Goal: Task Accomplishment & Management: Complete application form

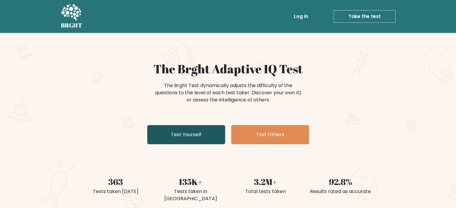
click at [199, 138] on link "Test Yourself" at bounding box center [186, 134] width 78 height 19
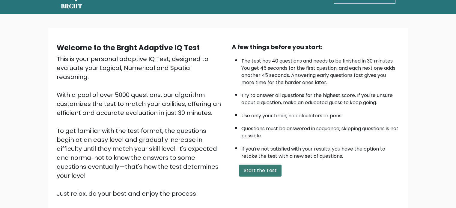
scroll to position [60, 0]
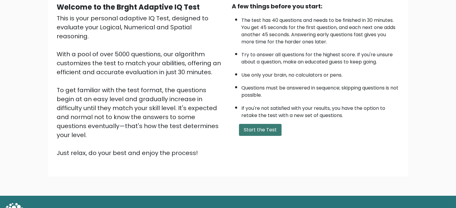
click at [265, 127] on button "Start the Test" at bounding box center [260, 130] width 43 height 12
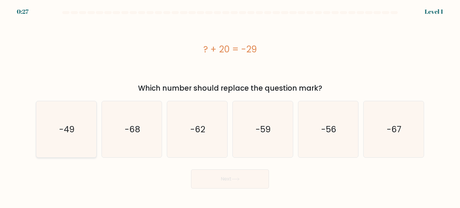
click at [76, 135] on icon "-49" at bounding box center [66, 129] width 56 height 56
click at [230, 107] on input "a. -49" at bounding box center [230, 105] width 0 height 3
radio input "true"
click at [255, 186] on button "Next" at bounding box center [230, 179] width 78 height 19
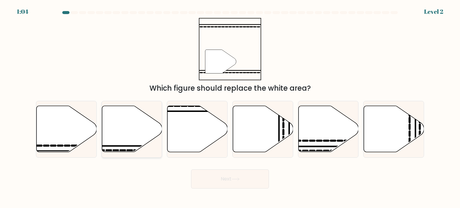
click at [126, 127] on icon at bounding box center [132, 129] width 60 height 46
click at [230, 107] on input "b." at bounding box center [230, 105] width 0 height 3
radio input "true"
click at [251, 180] on button "Next" at bounding box center [230, 179] width 78 height 19
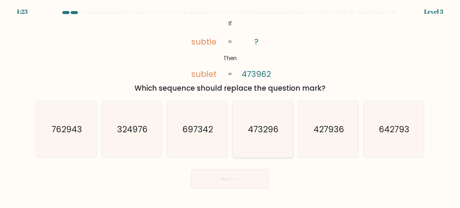
click at [263, 133] on text "473296" at bounding box center [263, 129] width 31 height 12
click at [230, 107] on input "d. 473296" at bounding box center [230, 105] width 0 height 3
radio input "true"
click at [246, 166] on div "Next" at bounding box center [230, 177] width 396 height 24
click at [238, 174] on button "Next" at bounding box center [230, 179] width 78 height 19
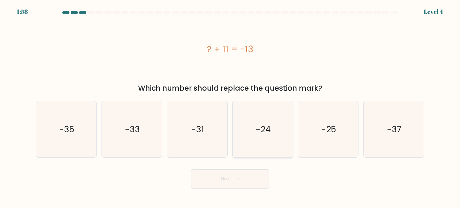
click at [266, 116] on icon "-24" at bounding box center [263, 129] width 56 height 56
click at [230, 107] on input "d. -24" at bounding box center [230, 105] width 0 height 3
radio input "true"
click at [254, 180] on button "Next" at bounding box center [230, 179] width 78 height 19
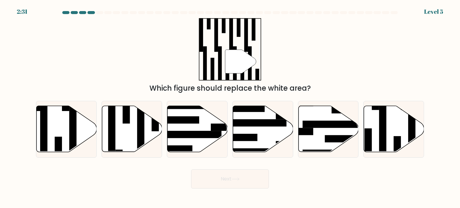
drag, startPoint x: 254, startPoint y: 180, endPoint x: 187, endPoint y: 196, distance: 68.8
click at [187, 196] on body "2:31 Level 5" at bounding box center [230, 104] width 460 height 208
click at [394, 117] on icon at bounding box center [394, 129] width 60 height 46
click at [230, 107] on input "f." at bounding box center [230, 105] width 0 height 3
radio input "true"
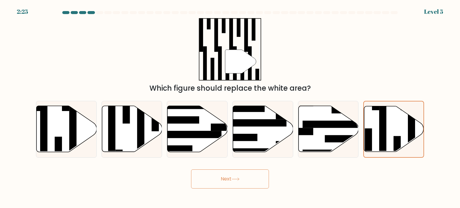
click at [241, 187] on button "Next" at bounding box center [230, 179] width 78 height 19
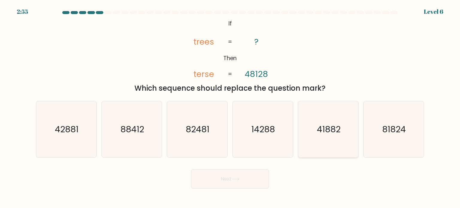
click at [338, 132] on text "41882" at bounding box center [329, 129] width 24 height 12
click at [230, 107] on input "e. 41882" at bounding box center [230, 105] width 0 height 3
radio input "true"
click at [246, 176] on button "Next" at bounding box center [230, 179] width 78 height 19
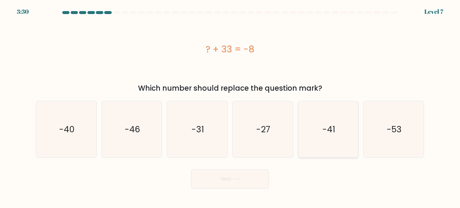
click at [314, 142] on icon "-41" at bounding box center [328, 129] width 56 height 56
click at [230, 107] on input "e. -41" at bounding box center [230, 105] width 0 height 3
radio input "true"
click at [238, 179] on icon at bounding box center [236, 179] width 8 height 3
